Goal: Transaction & Acquisition: Purchase product/service

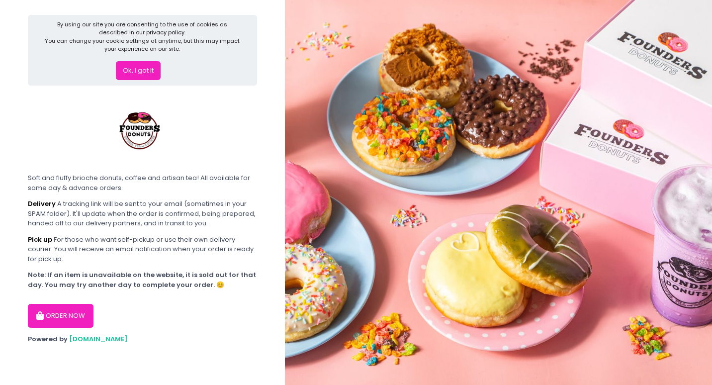
click at [147, 60] on div "Ok, I got it" at bounding box center [143, 66] width 196 height 27
click at [146, 68] on button "Ok, I got it" at bounding box center [138, 70] width 45 height 19
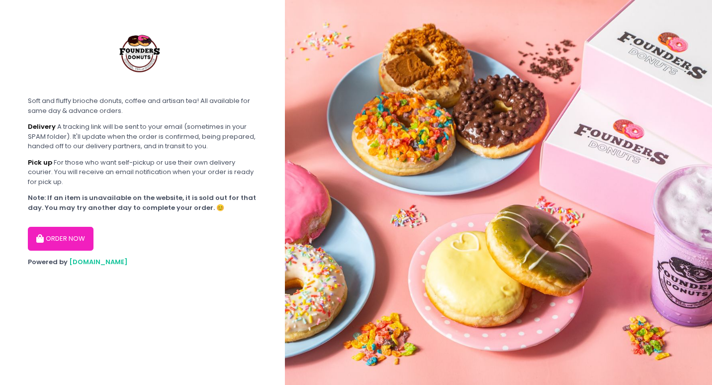
click at [36, 242] on icon "button" at bounding box center [41, 239] width 10 height 8
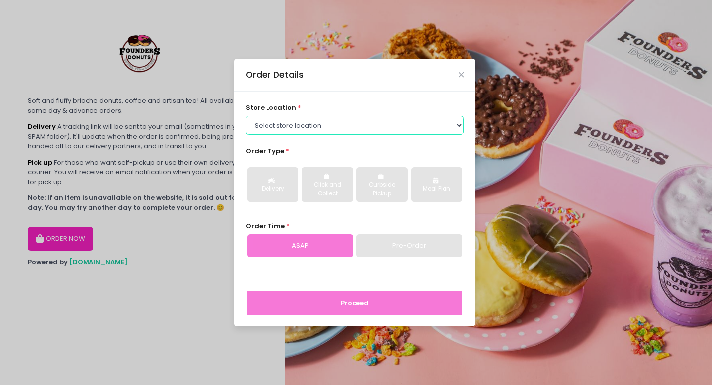
click at [306, 129] on select "Select store location Founders Donuts - [PERSON_NAME] Founders Donuts - [GEOGRA…" at bounding box center [355, 125] width 219 height 19
select select "61a2022e41b39c710272d16a"
click at [246, 116] on select "Select store location Founders Donuts - [PERSON_NAME] Founders Donuts - [GEOGRA…" at bounding box center [355, 125] width 219 height 19
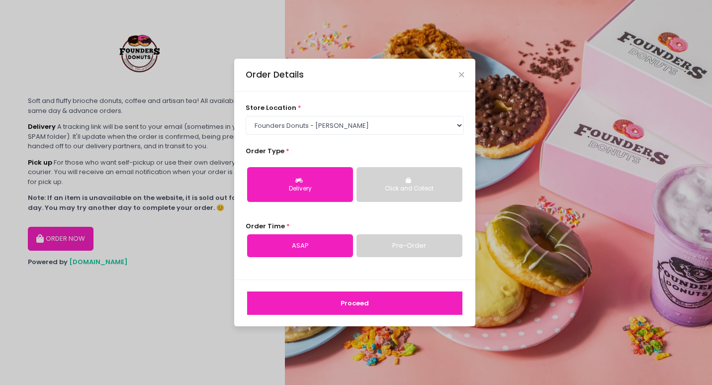
click at [376, 246] on link "Pre-Order" at bounding box center [410, 245] width 106 height 23
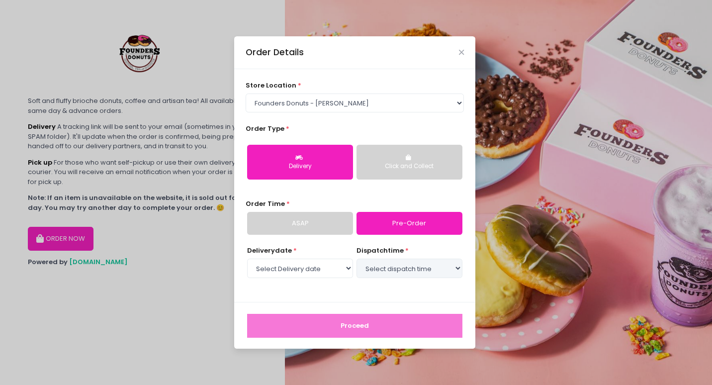
select select "[DATE]"
click at [306, 225] on link "ASAP" at bounding box center [300, 223] width 106 height 23
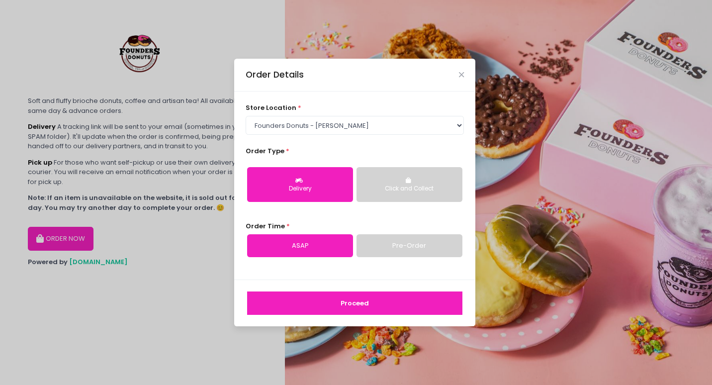
click at [416, 256] on link "Pre-Order" at bounding box center [410, 245] width 106 height 23
select select "[DATE]"
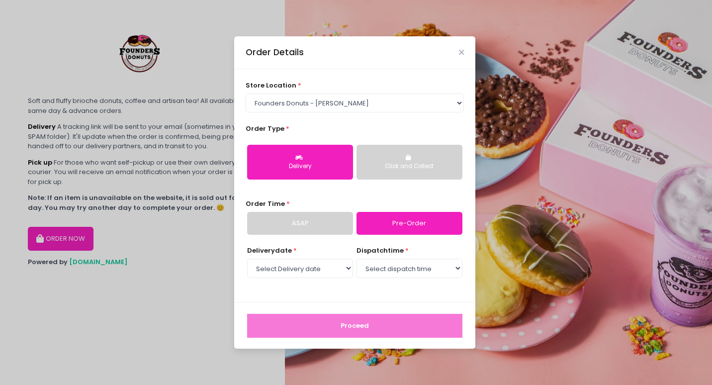
click at [457, 54] on div "Order Details" at bounding box center [354, 52] width 241 height 33
click at [460, 52] on icon "Close" at bounding box center [461, 52] width 5 height 7
